Goal: Information Seeking & Learning: Find specific fact

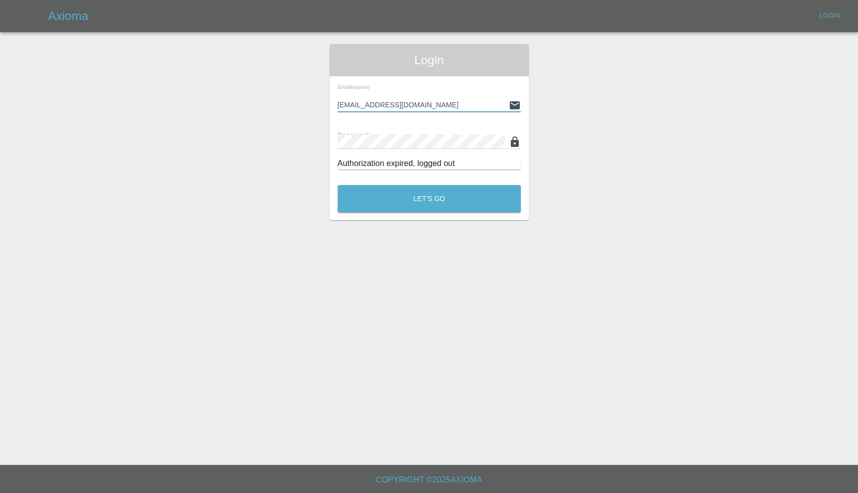
type input "[EMAIL_ADDRESS][DOMAIN_NAME]"
click at [429, 199] on button "Let's Go" at bounding box center [429, 199] width 183 height 28
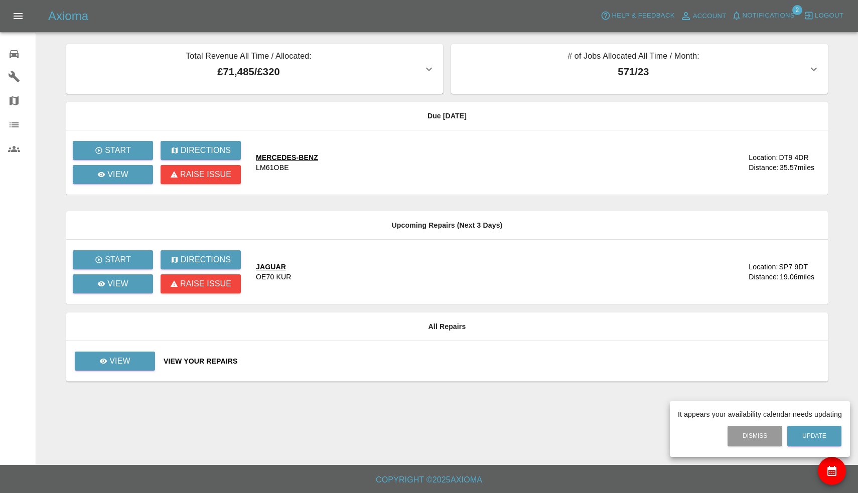
click at [766, 14] on div at bounding box center [429, 246] width 858 height 493
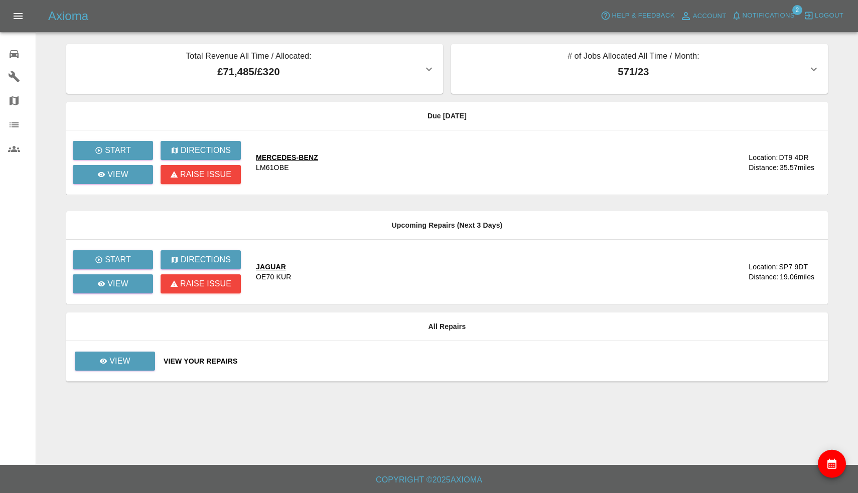
click at [766, 14] on span "Notifications" at bounding box center [768, 16] width 52 height 12
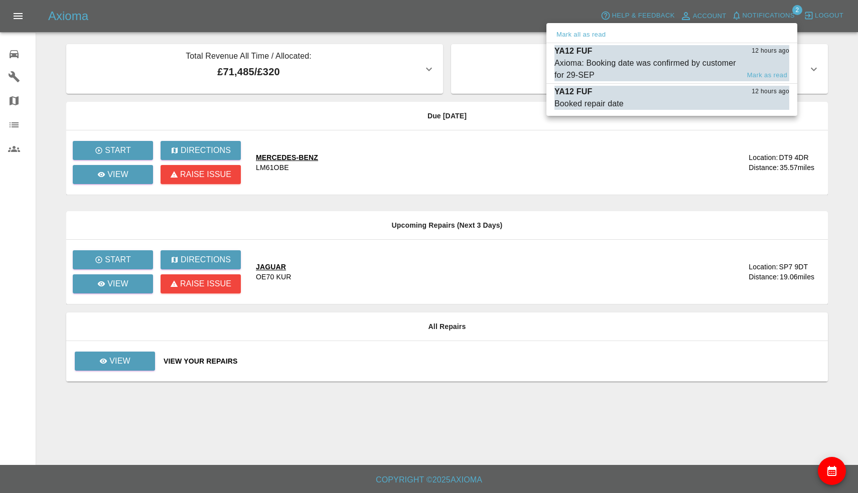
click at [656, 66] on div "Axioma: Booking date was confirmed by customer for 29-SEP" at bounding box center [646, 69] width 185 height 24
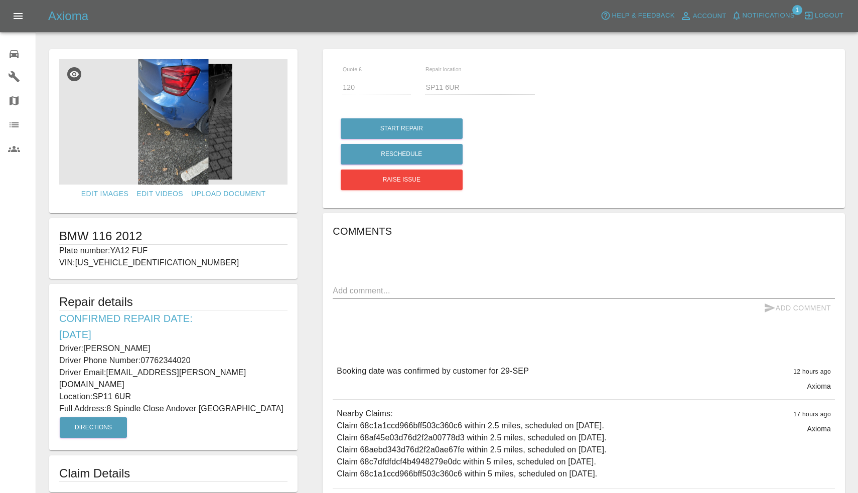
drag, startPoint x: 113, startPoint y: 249, endPoint x: 156, endPoint y: 251, distance: 43.7
click at [156, 251] on p "Plate number: YA12 FUF" at bounding box center [173, 251] width 228 height 12
copy p "YA12 FUF"
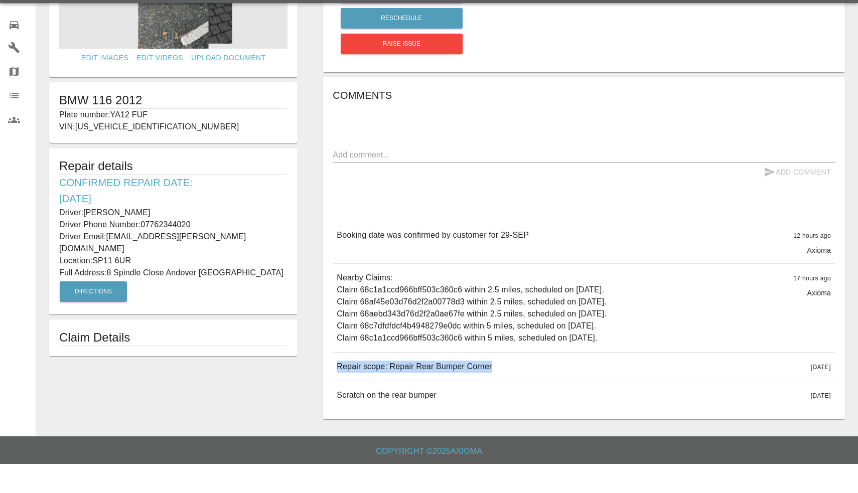
drag, startPoint x: 338, startPoint y: 363, endPoint x: 512, endPoint y: 363, distance: 173.6
click at [512, 382] on div "Repair scope: Repair Rear Bumper Corner 3 days ago" at bounding box center [584, 396] width 502 height 28
copy p "Repair scope: Repair Rear Bumper Corner"
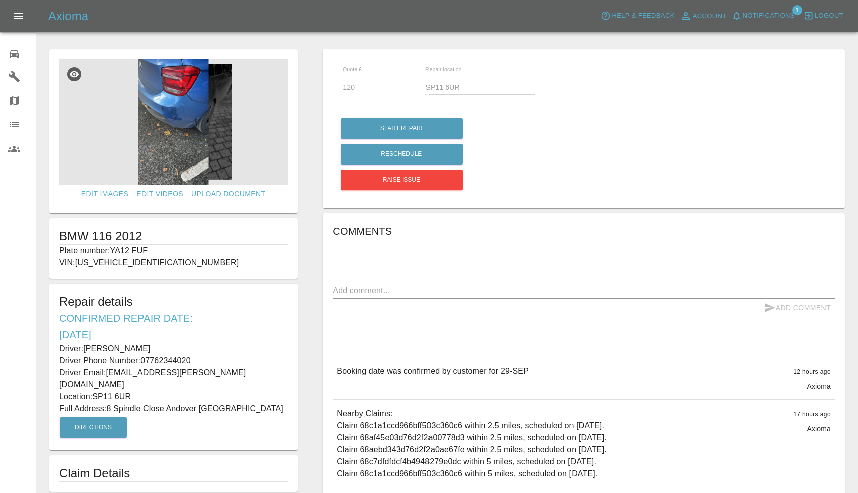
drag, startPoint x: 87, startPoint y: 348, endPoint x: 188, endPoint y: 347, distance: 101.3
click at [188, 347] on p "Driver: Juan bautista Lopez" at bounding box center [173, 349] width 228 height 12
copy p "[PERSON_NAME]"
drag, startPoint x: 144, startPoint y: 358, endPoint x: 202, endPoint y: 359, distance: 57.7
click at [202, 359] on p "Driver Phone Number: 07762344020" at bounding box center [173, 361] width 228 height 12
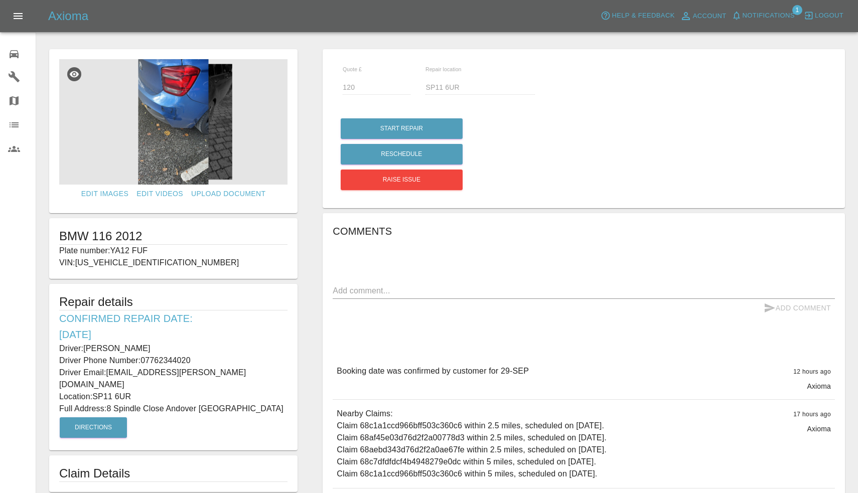
copy p "07762344020"
drag, startPoint x: 111, startPoint y: 395, endPoint x: 166, endPoint y: 397, distance: 54.2
click at [166, 403] on p "Full Address: 8 Spindle Close Andover Hampshire" at bounding box center [173, 409] width 228 height 12
copy p "8 Spindle Close"
drag, startPoint x: 95, startPoint y: 384, endPoint x: 134, endPoint y: 384, distance: 39.1
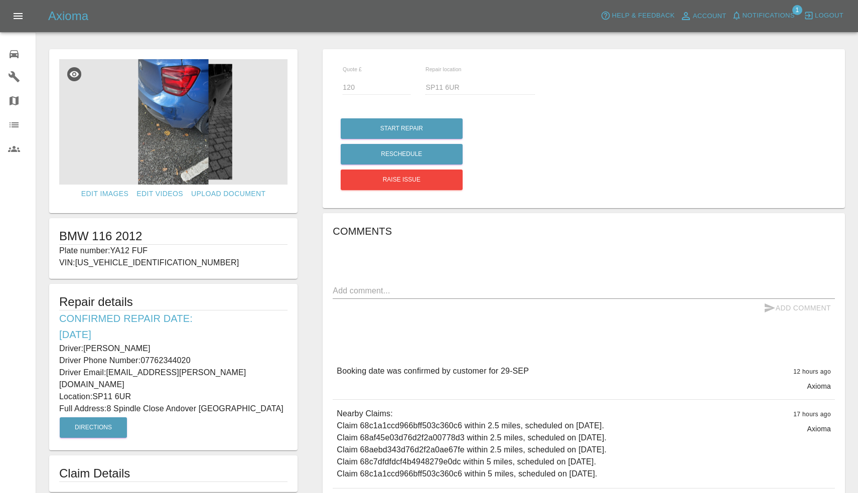
click at [134, 391] on p "Location: SP11 6UR" at bounding box center [173, 397] width 228 height 12
copy p "SP11 6UR"
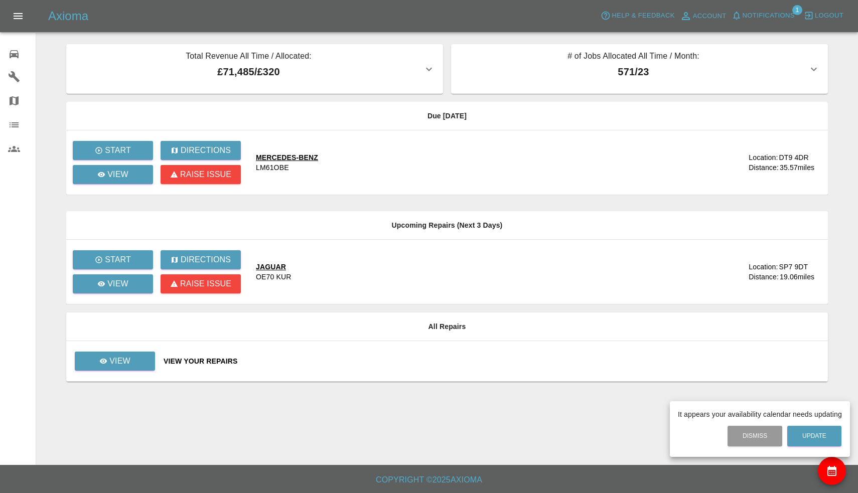
click at [762, 20] on div at bounding box center [429, 246] width 858 height 493
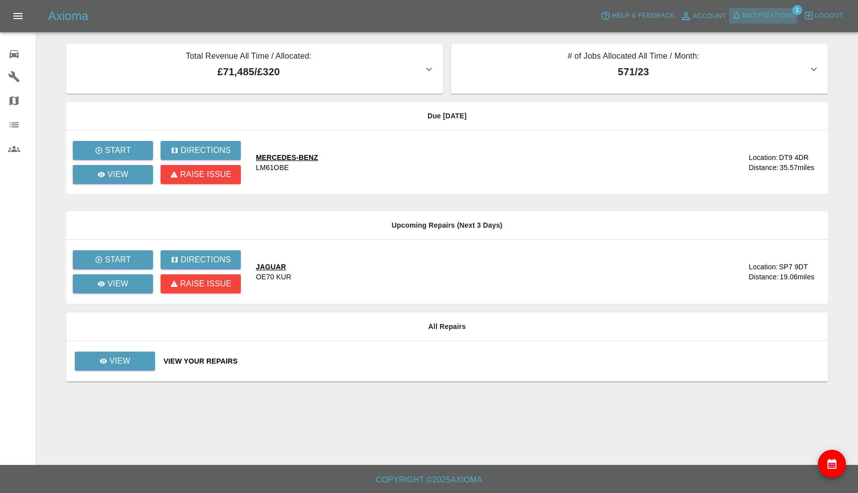
click at [762, 20] on span "Notifications" at bounding box center [768, 16] width 52 height 12
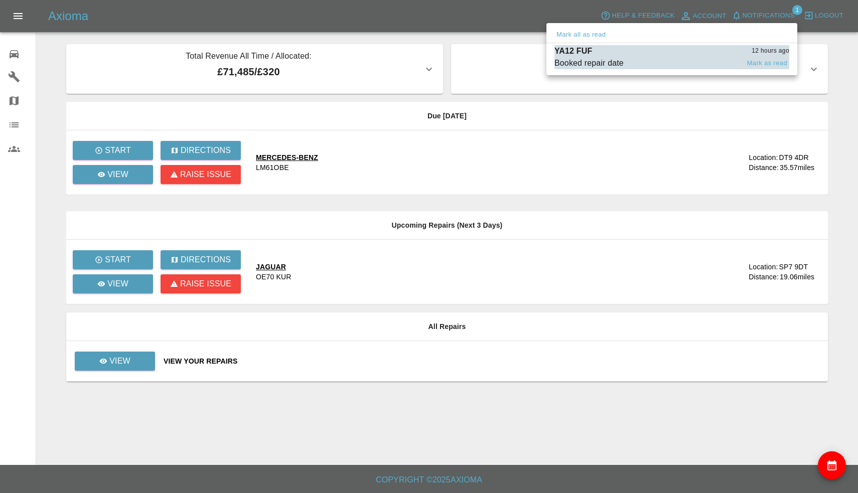
click at [656, 55] on div "YA12 FUF 12 hours ago" at bounding box center [671, 51] width 235 height 12
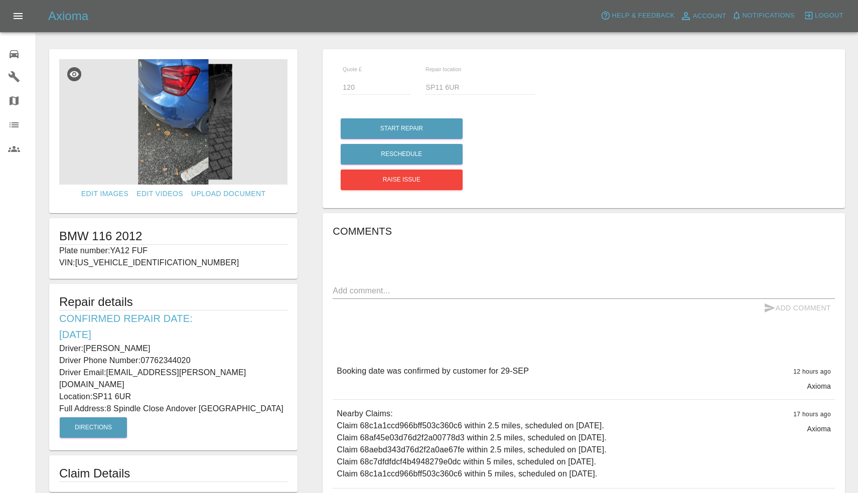
click at [161, 110] on img at bounding box center [173, 121] width 228 height 125
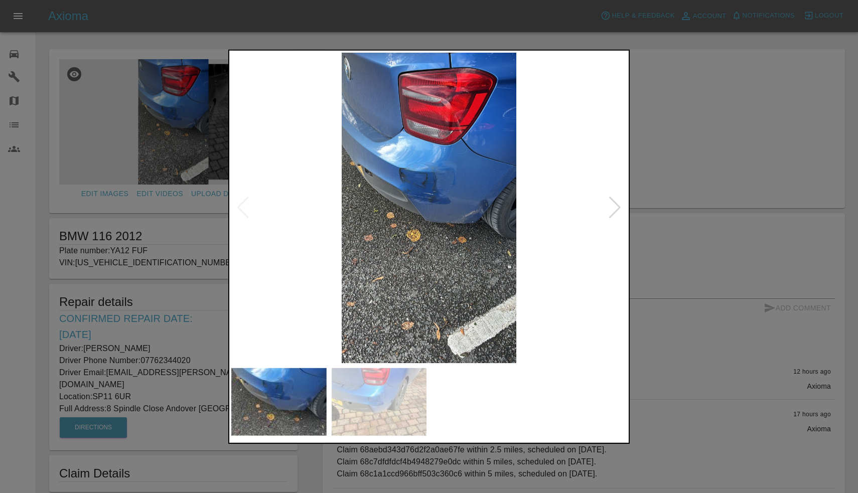
click at [616, 210] on div at bounding box center [615, 208] width 14 height 22
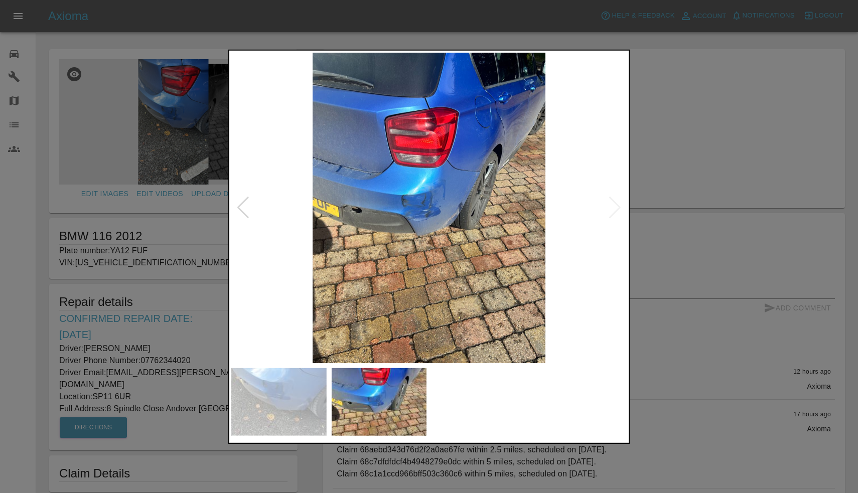
click at [726, 80] on div at bounding box center [429, 246] width 858 height 493
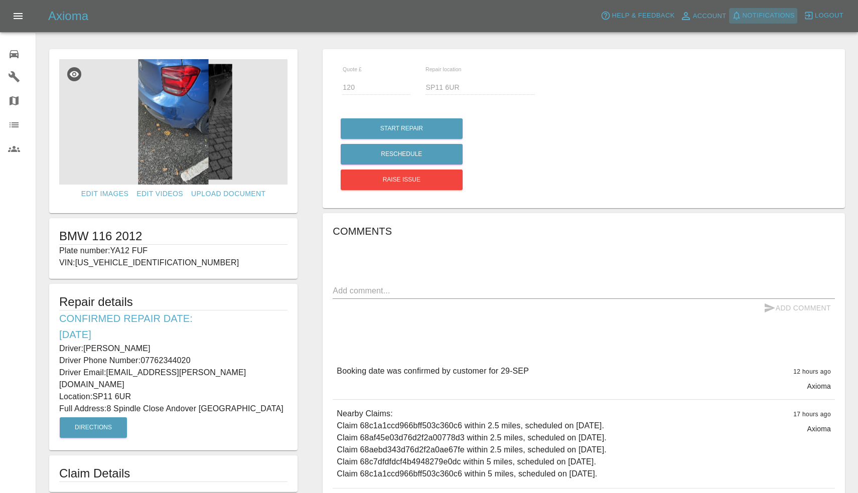
click at [756, 21] on button "Notifications" at bounding box center [763, 16] width 68 height 16
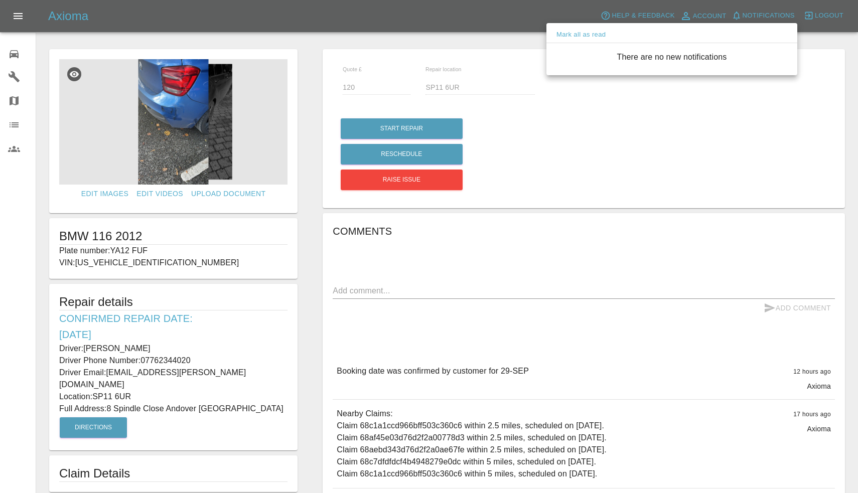
click at [756, 21] on div at bounding box center [429, 246] width 858 height 493
